Goal: Information Seeking & Learning: Check status

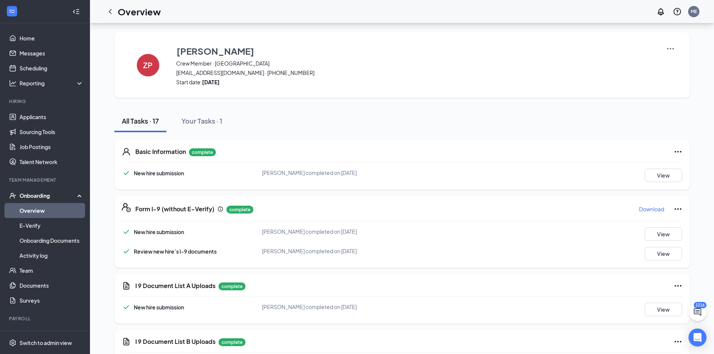
scroll to position [97, 0]
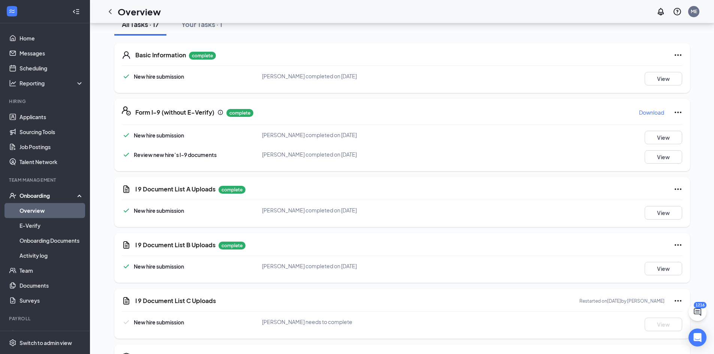
click at [45, 217] on link "Overview" at bounding box center [51, 210] width 64 height 15
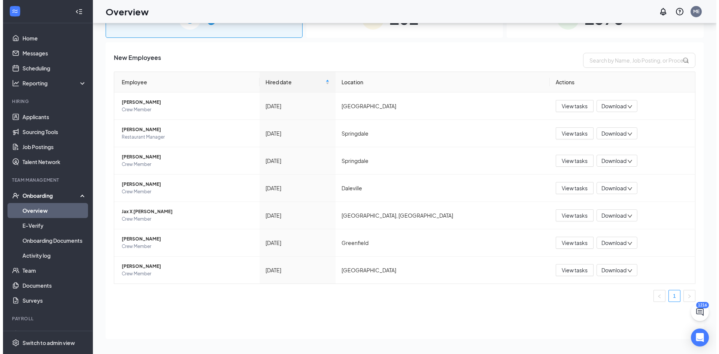
scroll to position [34, 0]
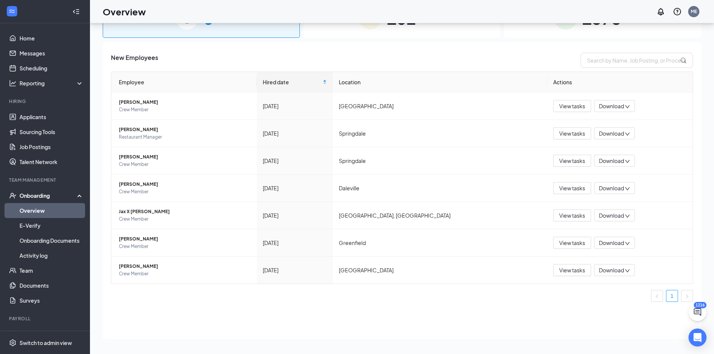
click at [382, 34] on div "102 In progress" at bounding box center [401, 18] width 197 height 39
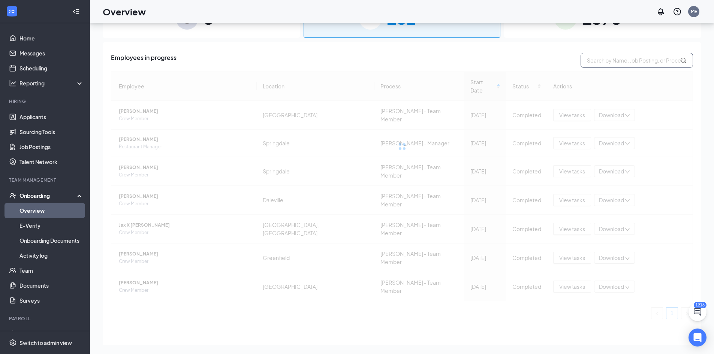
drag, startPoint x: 611, startPoint y: 72, endPoint x: 606, endPoint y: 64, distance: 9.1
click at [611, 72] on div at bounding box center [402, 147] width 582 height 150
click at [605, 64] on input "text" at bounding box center [636, 60] width 112 height 15
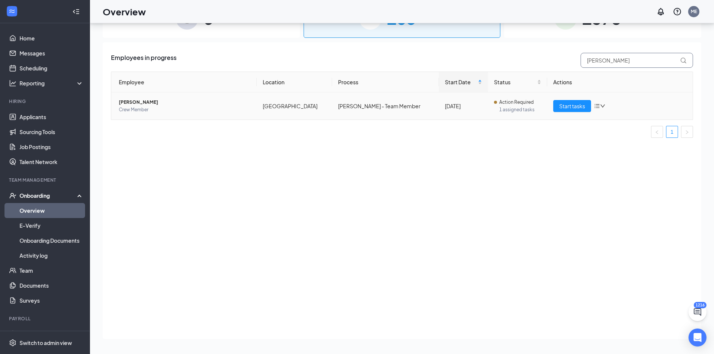
type input "[PERSON_NAME]"
click at [128, 108] on span "Crew Member" at bounding box center [185, 109] width 132 height 7
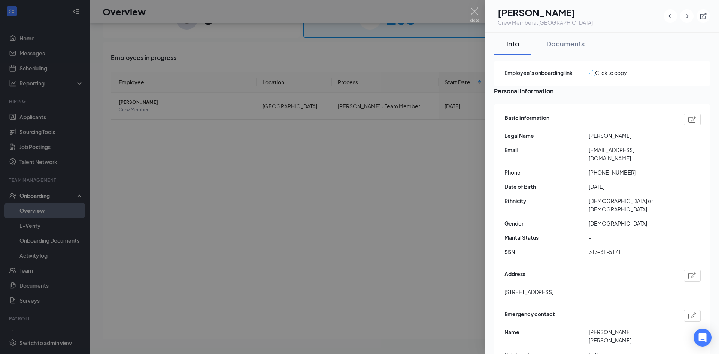
click at [577, 42] on div "Documents" at bounding box center [566, 43] width 38 height 9
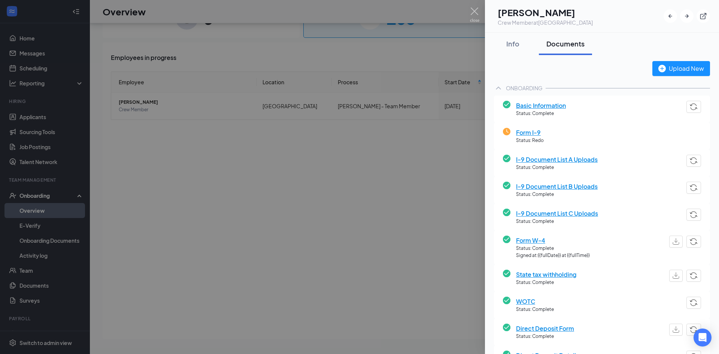
drag, startPoint x: 577, startPoint y: 162, endPoint x: 694, endPoint y: 174, distance: 117.1
click at [577, 163] on span "I-9 Document List A Uploads" at bounding box center [557, 159] width 82 height 9
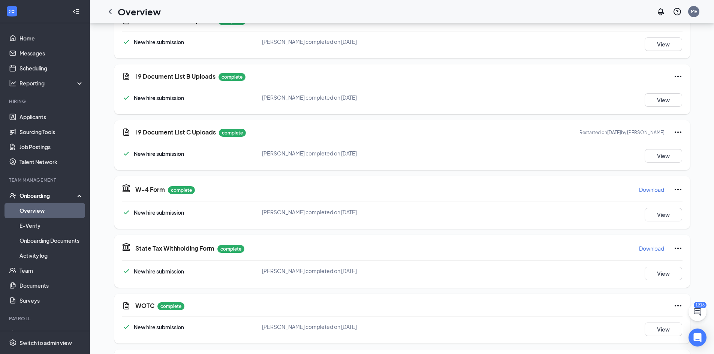
scroll to position [191, 0]
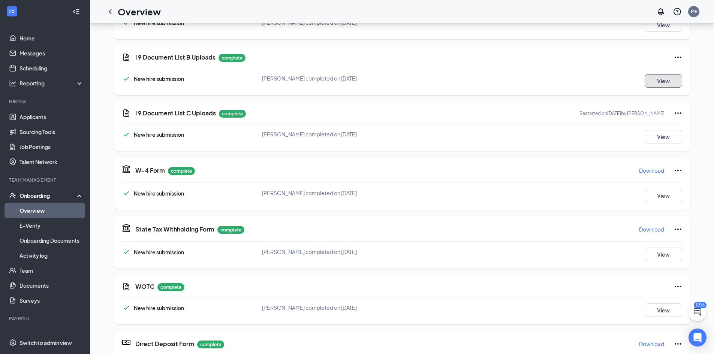
click at [659, 81] on button "View" at bounding box center [662, 80] width 37 height 13
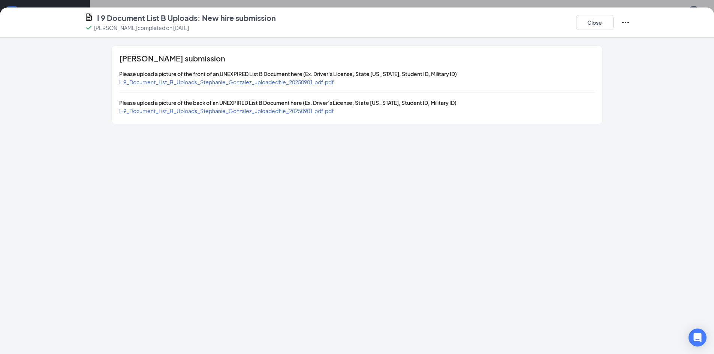
click at [265, 81] on span "I-9_Document_List_B_Uploads_Stephanie_Gonzalez_uploadedfile_20250901.pdf.pdf" at bounding box center [226, 82] width 215 height 7
click at [593, 27] on button "Close" at bounding box center [594, 22] width 37 height 15
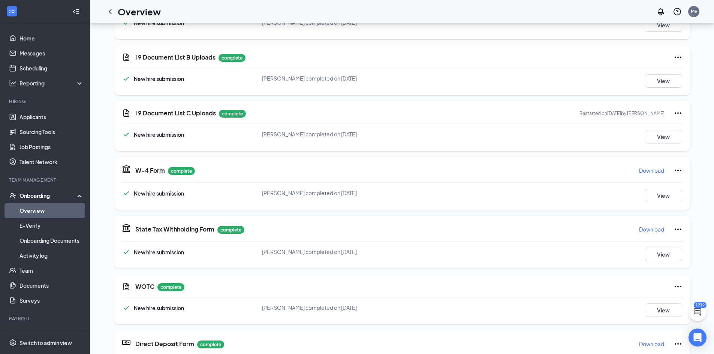
click at [33, 209] on link "Overview" at bounding box center [51, 210] width 64 height 15
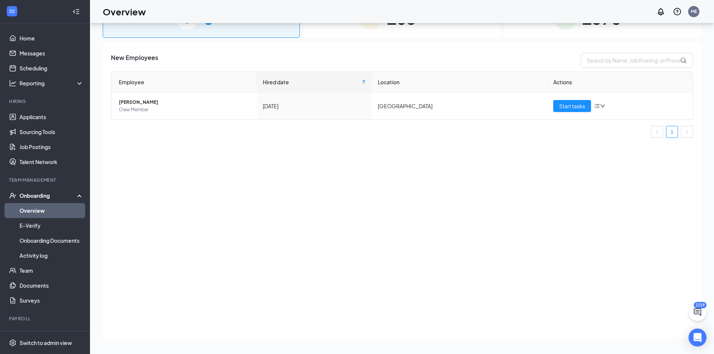
click at [595, 35] on div "1378 Completed" at bounding box center [602, 18] width 197 height 39
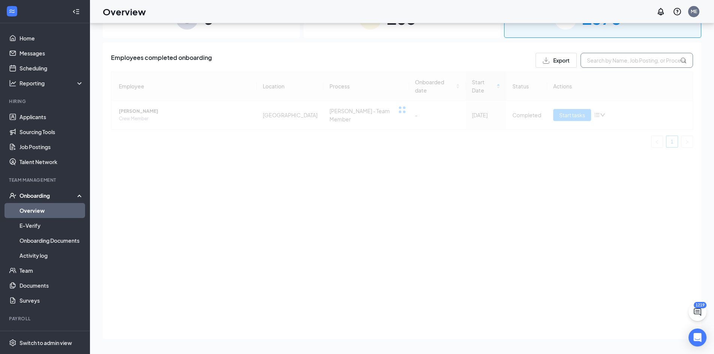
click at [605, 63] on input "text" at bounding box center [636, 60] width 112 height 15
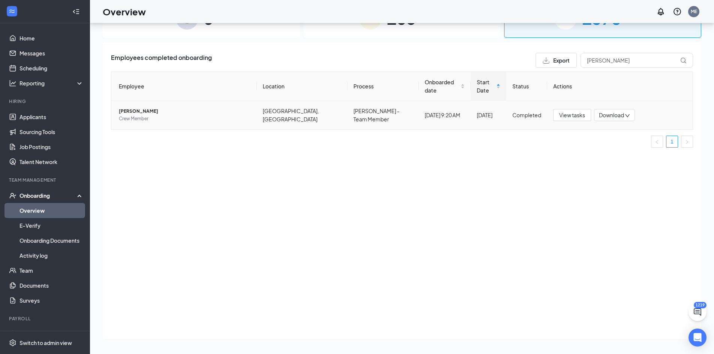
click at [146, 108] on span "[PERSON_NAME]" at bounding box center [185, 111] width 132 height 7
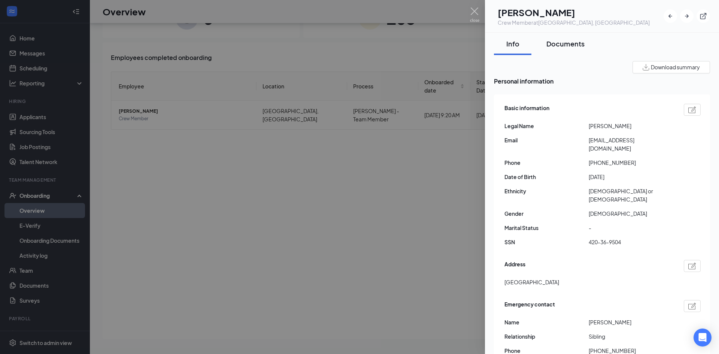
click at [565, 39] on button "Documents" at bounding box center [565, 44] width 53 height 22
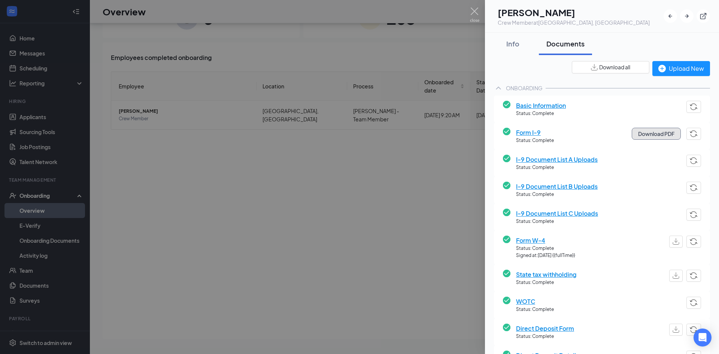
click at [644, 136] on button "Download PDF" at bounding box center [656, 134] width 49 height 12
click at [431, 166] on div at bounding box center [359, 177] width 719 height 354
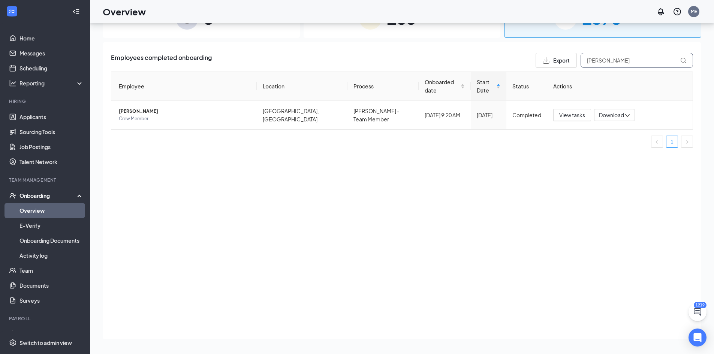
drag, startPoint x: 602, startPoint y: 58, endPoint x: 478, endPoint y: 57, distance: 123.7
click at [478, 57] on div "Employees completed onboarding Export michel" at bounding box center [402, 60] width 582 height 15
click at [132, 108] on span "[PERSON_NAME]" at bounding box center [185, 111] width 132 height 7
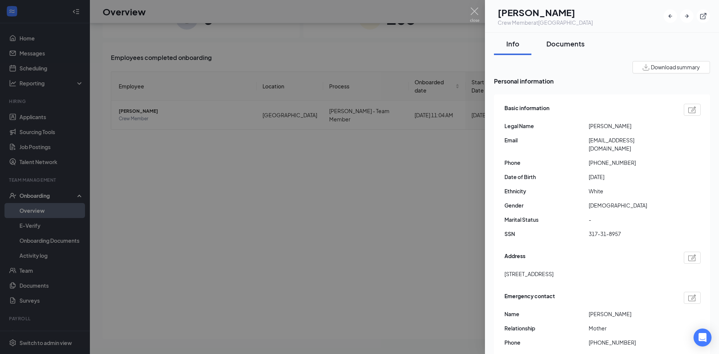
click at [572, 51] on button "Documents" at bounding box center [565, 44] width 53 height 22
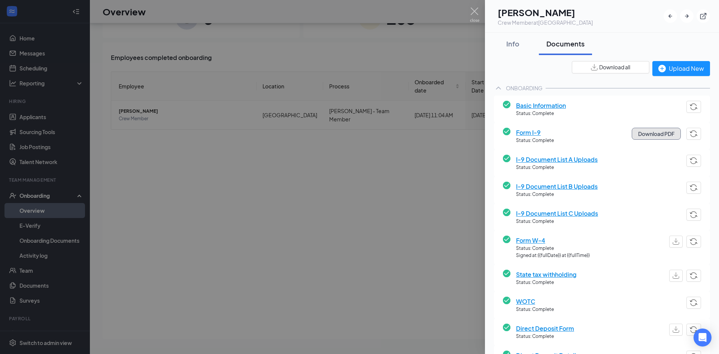
click at [642, 132] on button "Download PDF" at bounding box center [656, 134] width 49 height 12
click at [278, 172] on div at bounding box center [359, 177] width 719 height 354
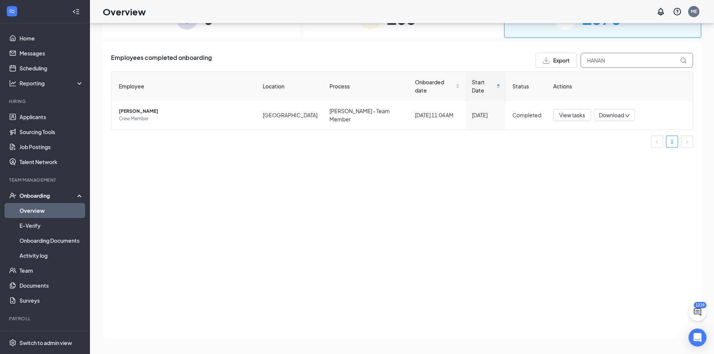
drag, startPoint x: 523, startPoint y: 42, endPoint x: 506, endPoint y: 42, distance: 17.2
click at [506, 42] on div "6 New 105 In progress 1378 Completed Employees completed onboarding Export HANA…" at bounding box center [402, 172] width 598 height 347
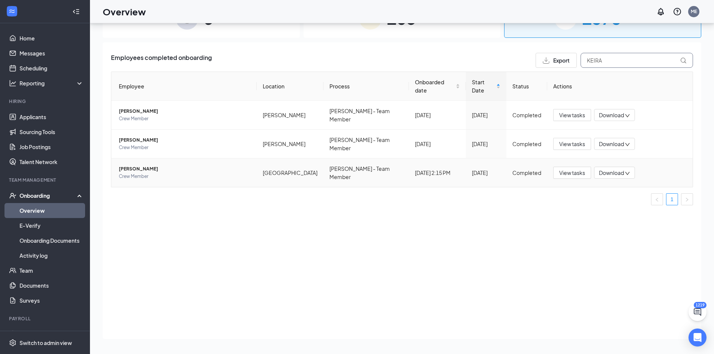
type input "KEIRA"
click at [135, 173] on span "Crew Member" at bounding box center [185, 176] width 132 height 7
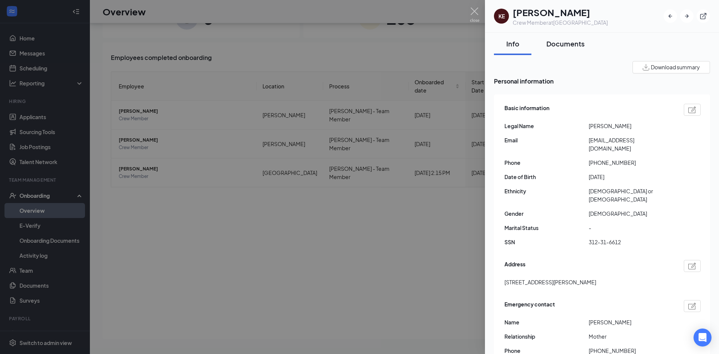
click at [567, 41] on div "Documents" at bounding box center [566, 43] width 38 height 9
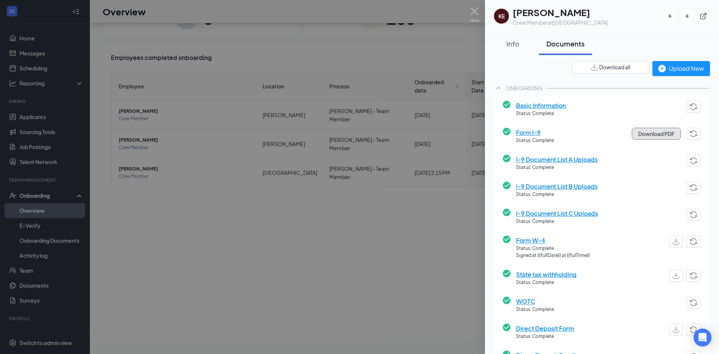
click at [664, 129] on button "Download PDF" at bounding box center [656, 134] width 49 height 12
click at [591, 67] on img "button" at bounding box center [594, 67] width 7 height 6
click at [293, 57] on div at bounding box center [359, 177] width 719 height 354
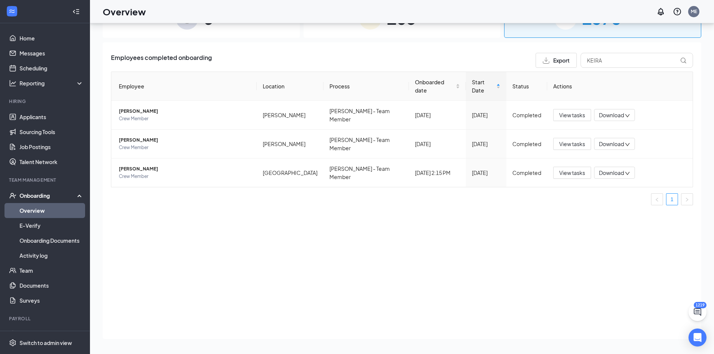
click at [386, 31] on div "105 In progress" at bounding box center [401, 18] width 197 height 39
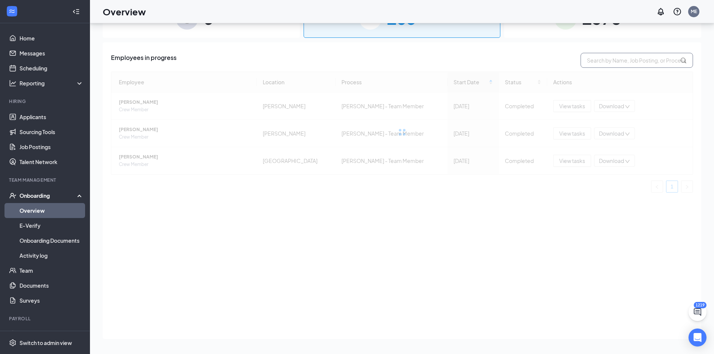
click at [630, 64] on input "text" at bounding box center [636, 60] width 112 height 15
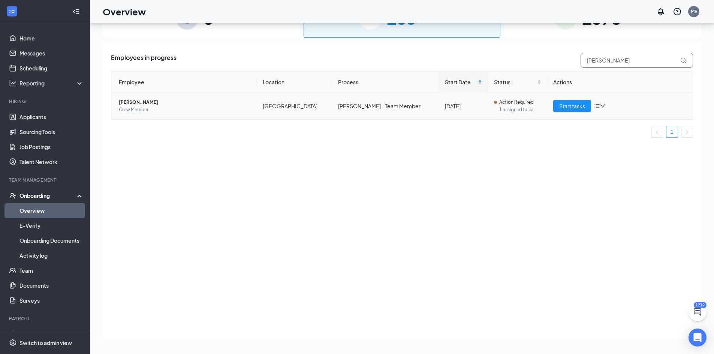
type input "[PERSON_NAME]"
click at [138, 101] on span "[PERSON_NAME]" at bounding box center [185, 102] width 132 height 7
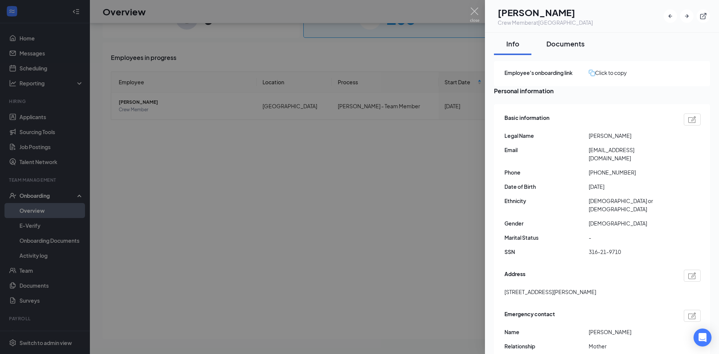
click at [568, 45] on div "Documents" at bounding box center [566, 43] width 38 height 9
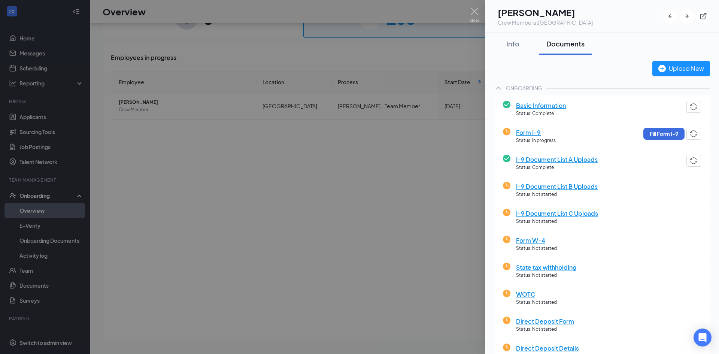
click at [567, 161] on span "I-9 Document List A Uploads" at bounding box center [557, 159] width 82 height 9
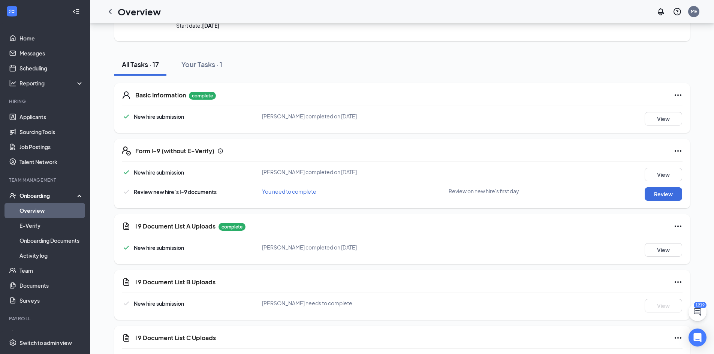
scroll to position [150, 0]
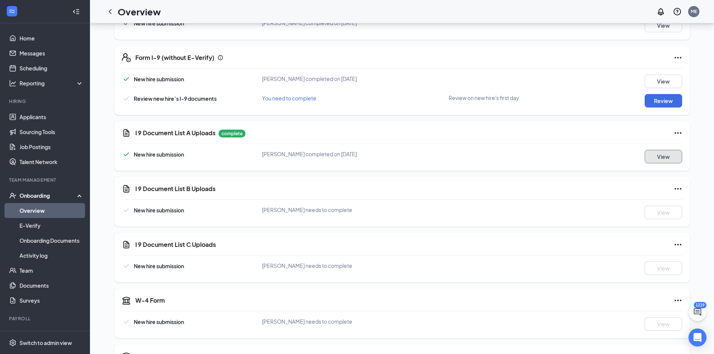
click at [656, 154] on button "View" at bounding box center [662, 156] width 37 height 13
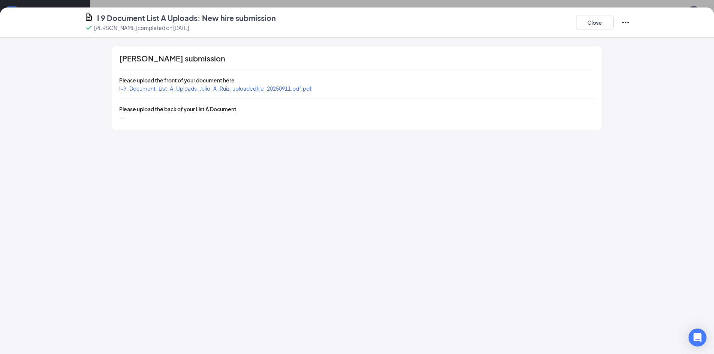
click at [167, 91] on span "I-9_Document_List_A_Uploads_Julio_A_Ruiz_uploadedfile_20250911.pdf.pdf" at bounding box center [215, 88] width 193 height 7
click at [586, 28] on button "Close" at bounding box center [594, 22] width 37 height 15
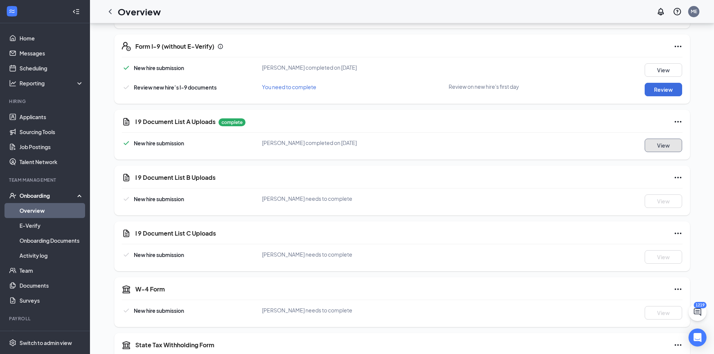
scroll to position [166, 0]
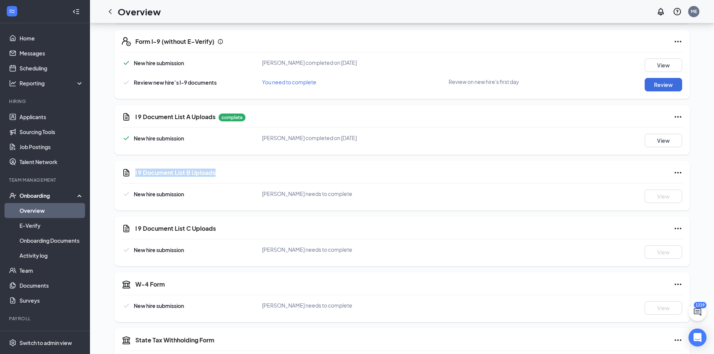
drag, startPoint x: 224, startPoint y: 169, endPoint x: 118, endPoint y: 170, distance: 105.3
click at [118, 170] on div "I 9 Document List B Uploads New hire submission [PERSON_NAME] needs to complete…" at bounding box center [402, 186] width 576 height 50
click at [230, 187] on div "I 9 Document List B Uploads New hire submission [PERSON_NAME] needs to complete…" at bounding box center [402, 186] width 576 height 50
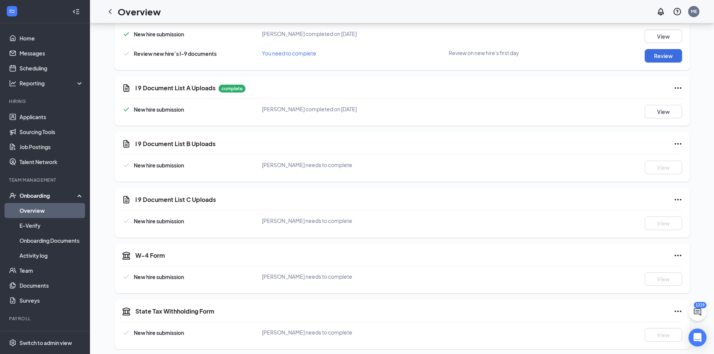
scroll to position [225, 0]
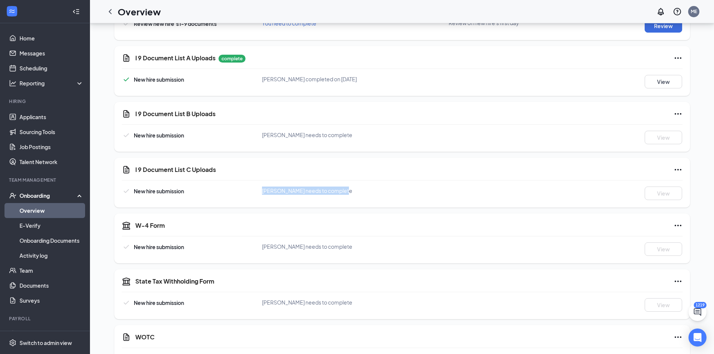
drag, startPoint x: 330, startPoint y: 192, endPoint x: 250, endPoint y: 188, distance: 79.9
click at [253, 188] on div "New hire submission [PERSON_NAME] needs to complete View" at bounding box center [402, 193] width 561 height 13
click at [205, 188] on div "New hire submission" at bounding box center [192, 191] width 140 height 9
click at [147, 176] on div "I 9 Document List C Uploads New hire submission [PERSON_NAME] needs to complete…" at bounding box center [402, 183] width 576 height 50
drag, startPoint x: 144, startPoint y: 167, endPoint x: 229, endPoint y: 175, distance: 85.7
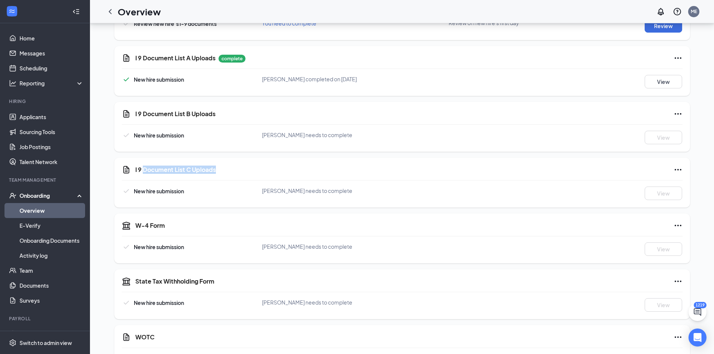
click at [227, 173] on div "I 9 Document List C Uploads" at bounding box center [408, 169] width 547 height 9
click at [242, 178] on div "I 9 Document List C Uploads New hire submission [PERSON_NAME] needs to complete…" at bounding box center [402, 183] width 576 height 50
